Goal: Feedback & Contribution: Submit feedback/report problem

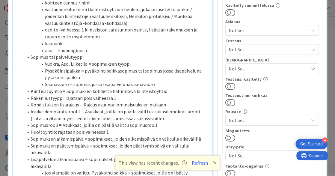
scroll to position [169, 0]
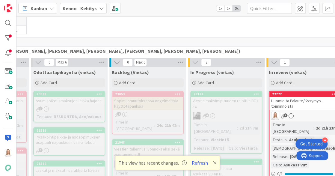
scroll to position [133, 83]
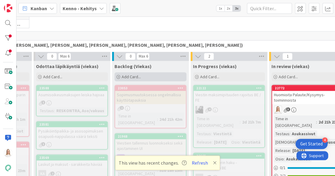
click at [133, 78] on span "Add Card..." at bounding box center [131, 76] width 19 height 5
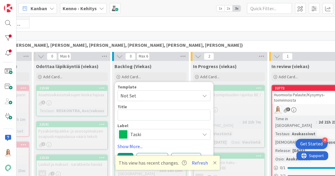
type textarea "x"
type textarea "M"
type textarea "x"
type textarea "Ma"
type textarea "x"
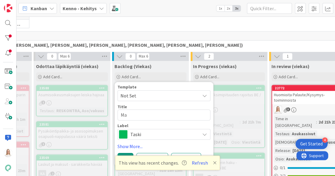
type textarea "Mas"
type textarea "x"
type textarea "Mass"
type textarea "x"
type textarea "Massa"
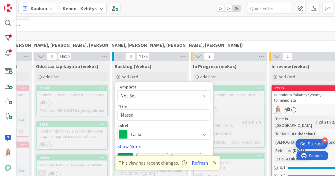
type textarea "x"
type textarea "Massav"
type textarea "x"
type textarea "Massavi"
type textarea "x"
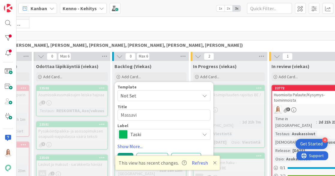
type textarea "Massavie"
type textarea "x"
type textarea "Massavies"
type textarea "x"
type textarea "Massaviest"
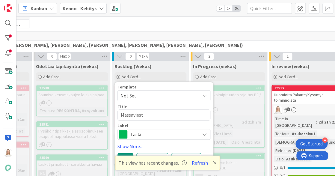
type textarea "x"
type textarea "Massaviesti"
type textarea "x"
type textarea "Massaviestin"
type textarea "x"
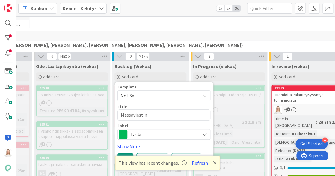
type textarea "Massaviestin"
type textarea "x"
type textarea "Massaviestin"
type textarea "x"
type textarea "Massaviesti"
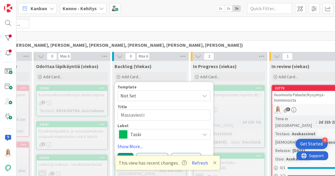
type textarea "x"
type textarea "Massaviestie"
type textarea "x"
type textarea "Massaviestien"
type textarea "x"
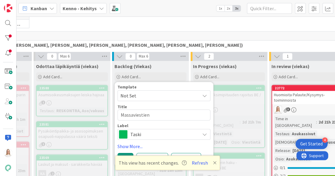
type textarea "Massaviestien"
type textarea "x"
type textarea "Massaviestien k"
type textarea "x"
type textarea "Massaviestien ki"
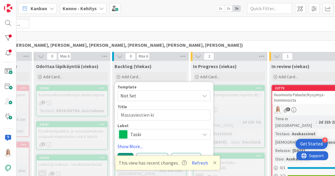
type textarea "x"
type textarea "Massaviestien kie"
type textarea "x"
type textarea "Massaviestien kiel"
type textarea "x"
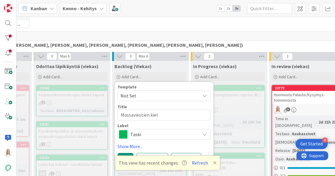
type textarea "Massaviestien kieli"
type textarea "x"
type textarea "Massaviestien kieliv"
type textarea "x"
type textarea "Massaviestien kieliva"
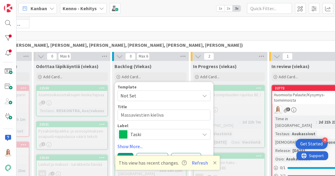
type textarea "x"
type textarea "Massaviestien kielival"
type textarea "x"
type textarea "Massaviestien kielivali"
type textarea "x"
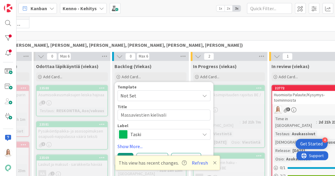
type textarea "Massaviestien kielivalin"
type textarea "x"
type textarea "Massaviestien kielivalint"
type textarea "x"
type textarea "Massaviestien kielivalinta"
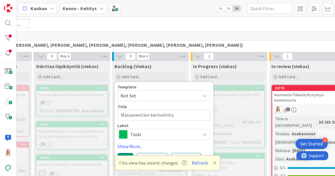
type textarea "x"
type textarea "Massaviestien kielivalinta"
type textarea "x"
type textarea "Massaviestien kielivalinta e"
type textarea "x"
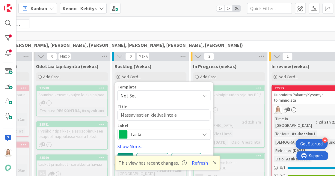
type textarea "Massaviestien kielivalinta ei"
type textarea "x"
type textarea "Massaviestien kielivalinta ei"
type textarea "x"
type textarea "Massaviestien kielivalinta ei t"
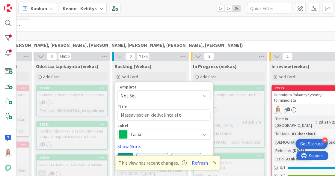
type textarea "x"
type textarea "Massaviestien kielivalinta ei to"
type textarea "x"
type textarea "Massaviestien kielivalinta ei tom"
type textarea "x"
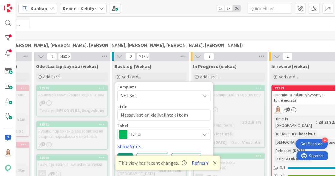
type textarea "Massaviestien kielivalinta ei to"
type textarea "x"
type textarea "Massaviestien kielivalinta ei toi"
type textarea "x"
type textarea "Massaviestien kielivalinta ei toim"
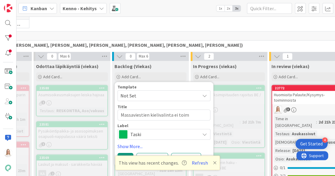
type textarea "x"
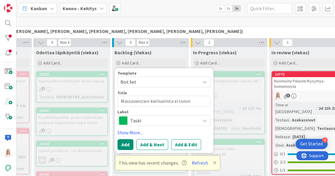
scroll to position [156, 83]
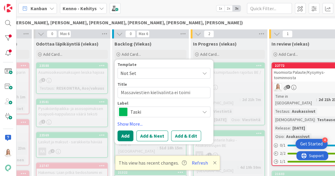
type textarea "Massaviestien kielivalinta ei toimi"
click at [198, 110] on div "Taski" at bounding box center [163, 111] width 93 height 11
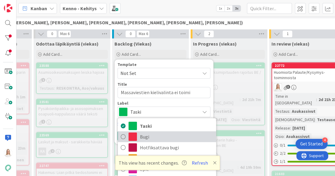
click at [170, 133] on span "Bugi" at bounding box center [176, 136] width 73 height 9
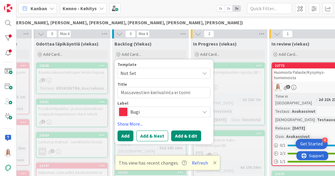
click at [185, 134] on button "Add & Edit" at bounding box center [186, 135] width 30 height 11
type textarea "x"
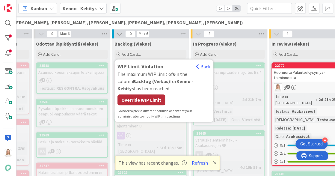
click at [154, 99] on div "Override WIP Limit" at bounding box center [141, 99] width 48 height 11
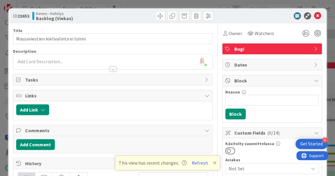
click at [25, 63] on div at bounding box center [112, 66] width 199 height 6
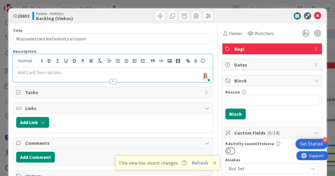
click at [23, 72] on p at bounding box center [112, 72] width 193 height 7
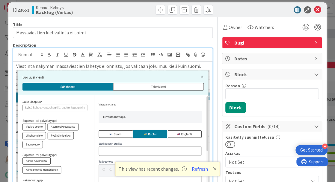
scroll to position [6, 0]
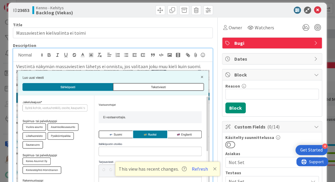
click at [200, 67] on p "Viestintä näkymän massaviestien lähetys ei onnistu, jos valitaan joku muu kieli…" at bounding box center [112, 66] width 193 height 7
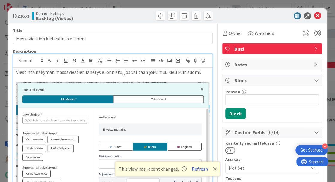
scroll to position [0, 0]
click at [197, 74] on p "Viestintä näkymän massaviestien lähetys ei onnistu, jos valitaan joku muu kieli…" at bounding box center [112, 72] width 193 height 7
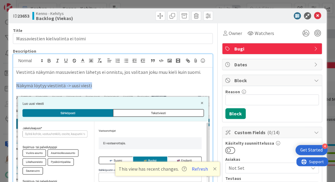
drag, startPoint x: 17, startPoint y: 85, endPoint x: 93, endPoint y: 85, distance: 76.6
click at [93, 85] on p "Näkymä löytyy viestintä -> uusi viesti" at bounding box center [112, 85] width 193 height 7
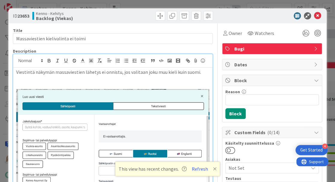
click at [97, 73] on p "Viestintä näkymän massaviestien lähetys ei onnistu, jos valitaan joku muu kieli…" at bounding box center [112, 72] width 193 height 7
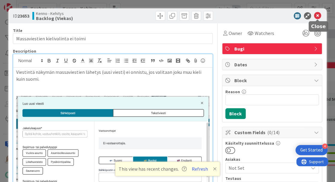
click at [319, 16] on icon at bounding box center [317, 15] width 7 height 7
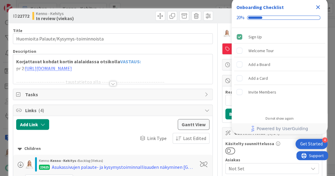
click at [316, 7] on icon "Close Checklist" at bounding box center [317, 7] width 7 height 7
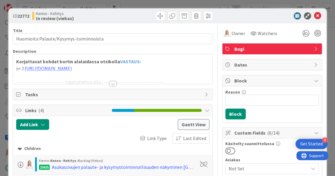
click at [112, 83] on div at bounding box center [113, 83] width 7 height 5
